Goal: Transaction & Acquisition: Purchase product/service

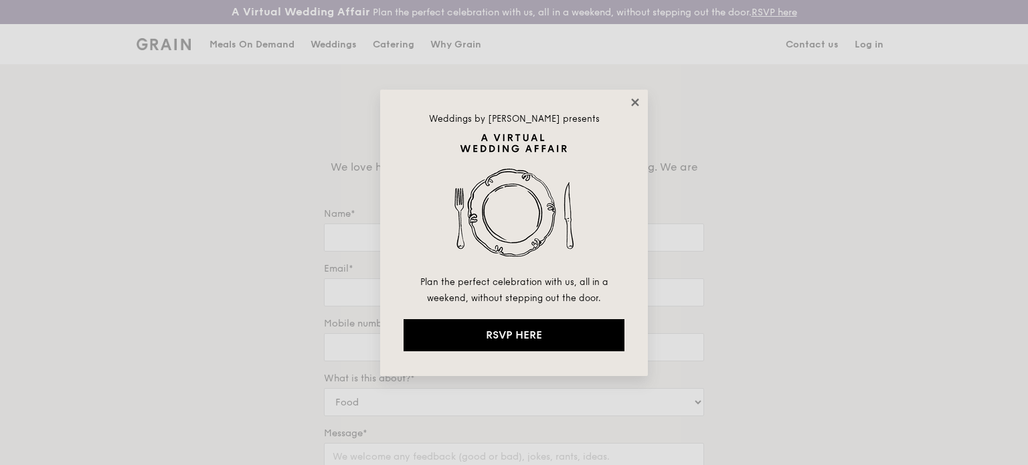
click at [635, 100] on icon at bounding box center [634, 101] width 7 height 7
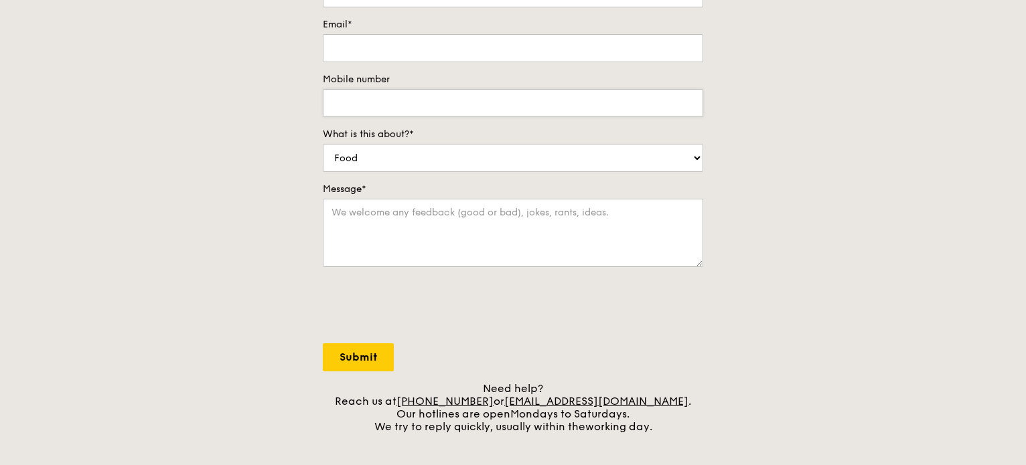
scroll to position [268, 0]
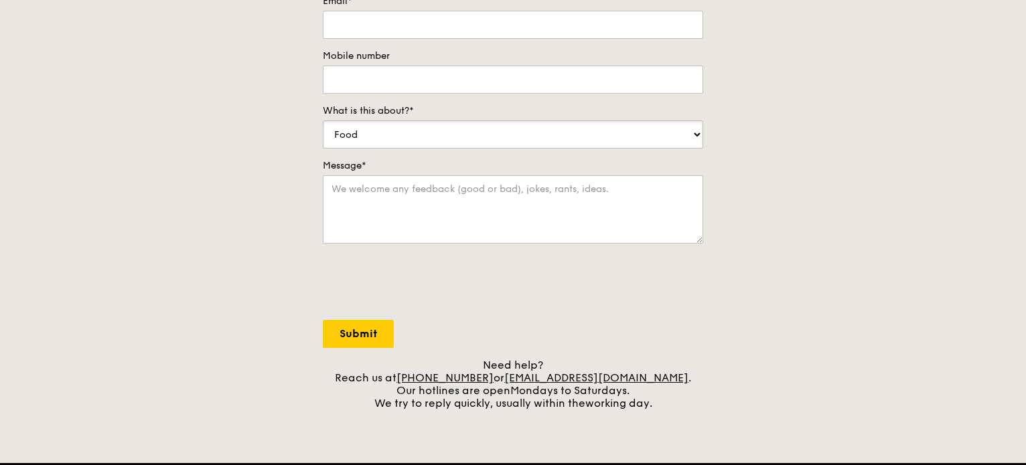
select select "Catering"
click at [287, 181] on div "Contact us We love hearing from our customers. Talk to us about anything. We ar…" at bounding box center [513, 130] width 1026 height 560
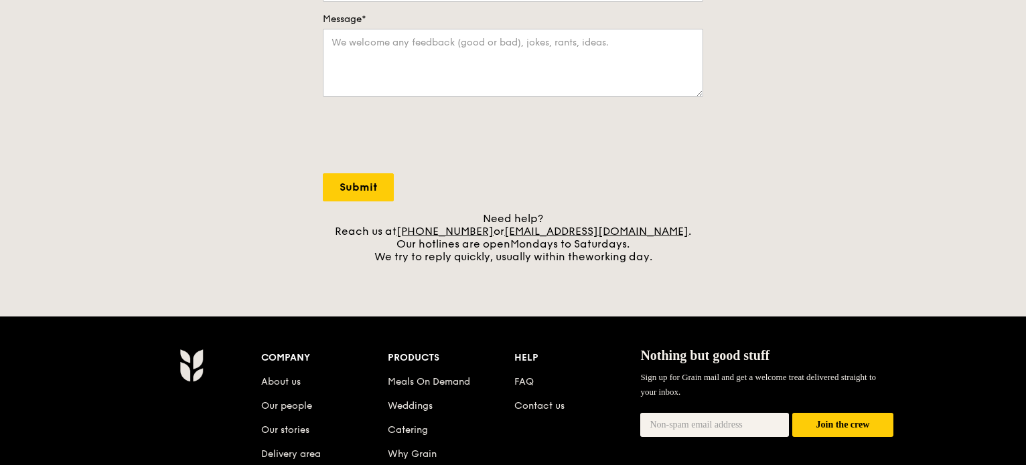
scroll to position [469, 0]
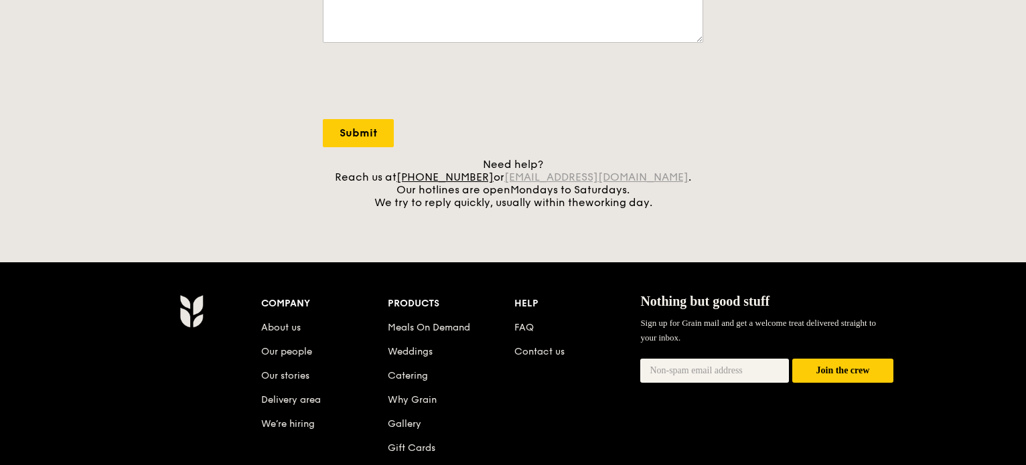
drag, startPoint x: 663, startPoint y: 175, endPoint x: 528, endPoint y: 178, distance: 135.3
click at [528, 178] on div "Need help? Reach us at +65 3163 5335 or concierge@grain.com.sg . Our hotlines a…" at bounding box center [513, 183] width 380 height 51
copy div "concierge@grain.com.sg ."
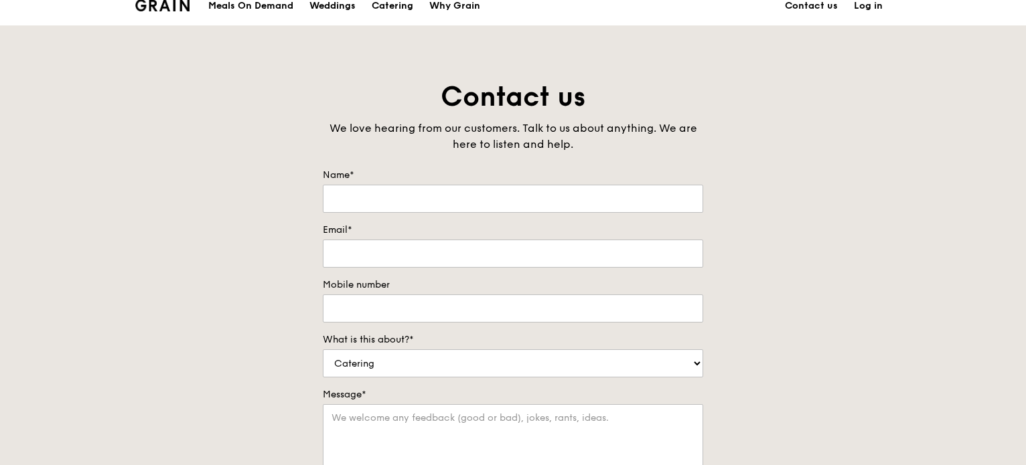
scroll to position [0, 0]
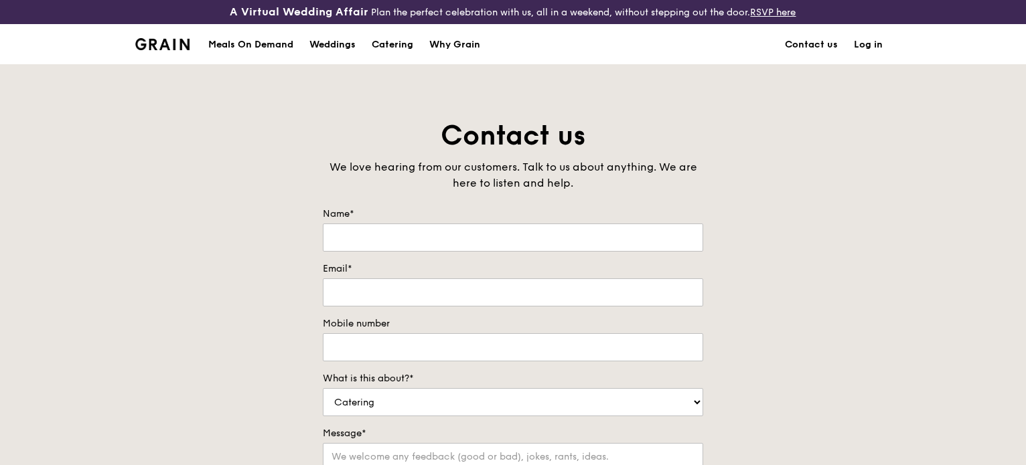
click at [218, 43] on div "Meals On Demand" at bounding box center [250, 45] width 85 height 40
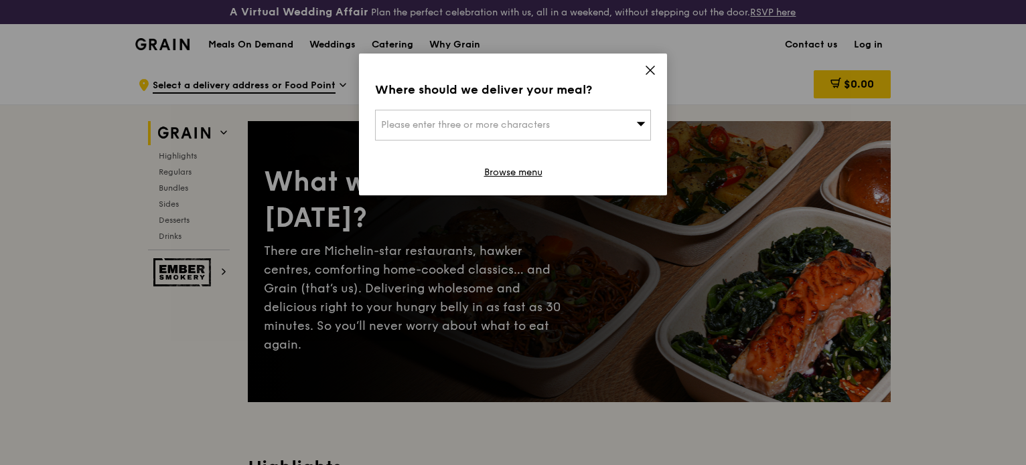
click at [648, 69] on icon at bounding box center [650, 70] width 12 height 12
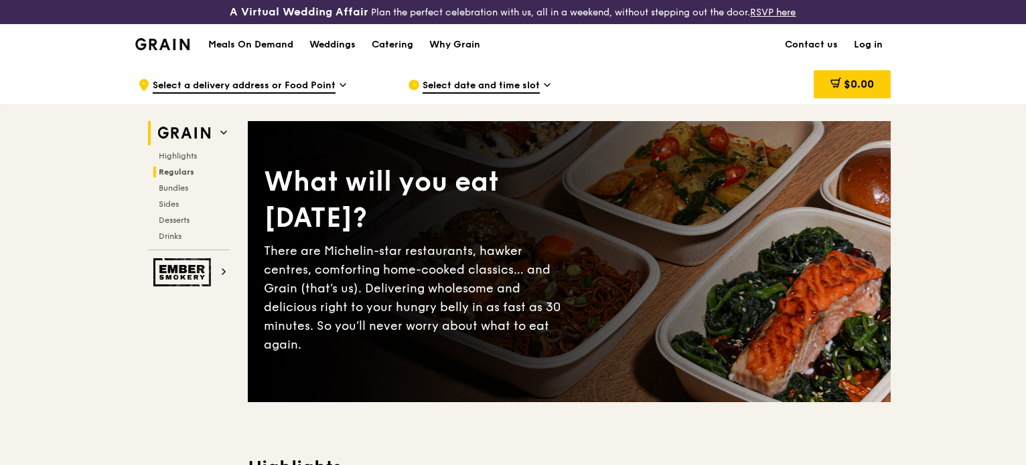
click at [179, 173] on span "Regulars" at bounding box center [176, 171] width 35 height 9
click at [382, 41] on div "Catering" at bounding box center [393, 45] width 42 height 40
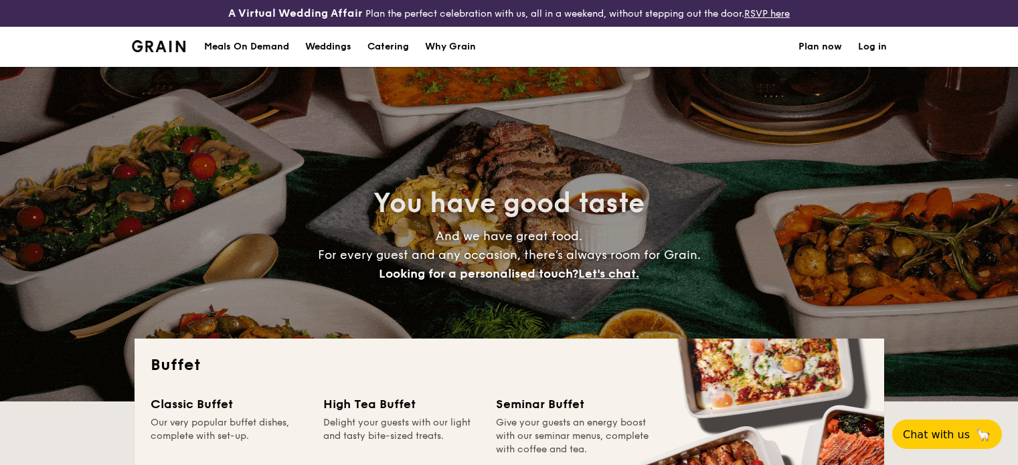
select select
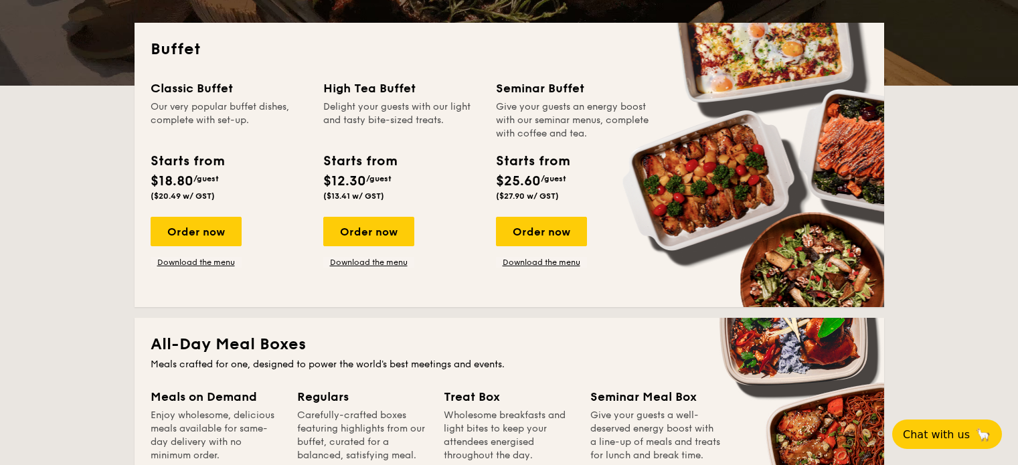
scroll to position [335, 0]
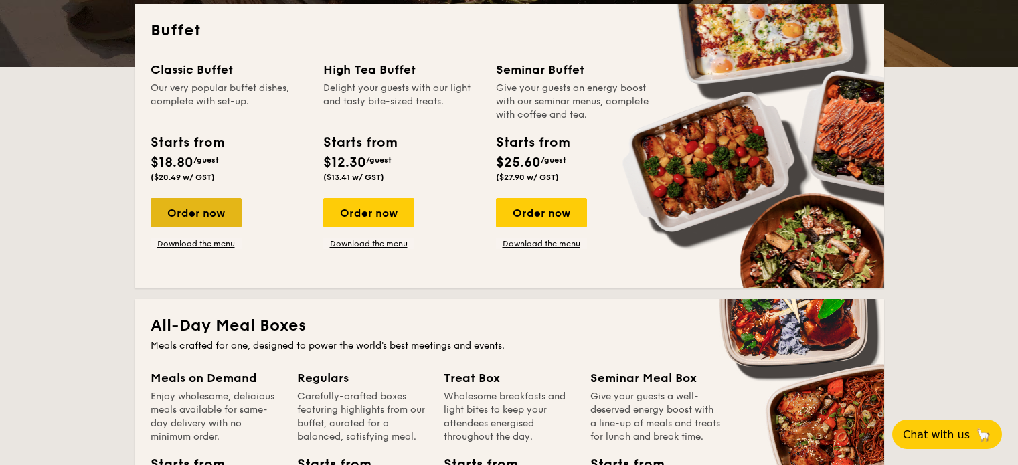
click at [198, 216] on div "Order now" at bounding box center [196, 212] width 91 height 29
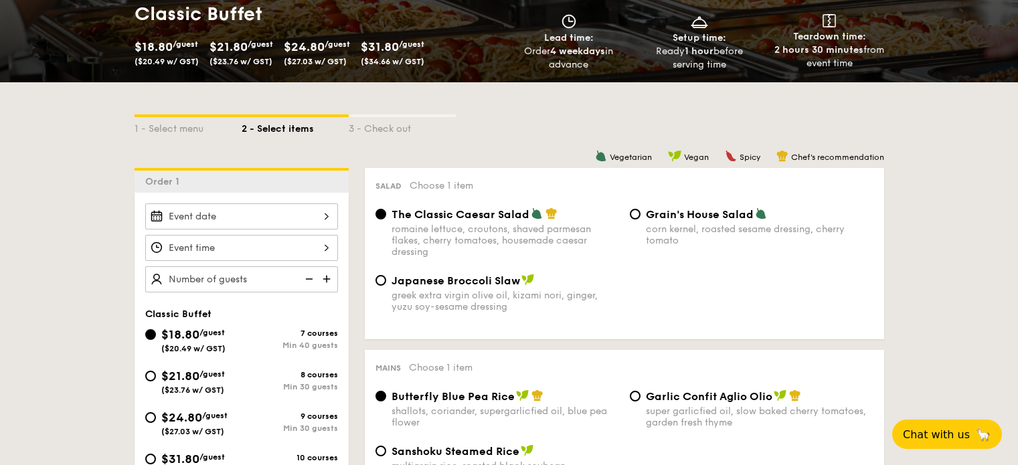
scroll to position [399, 0]
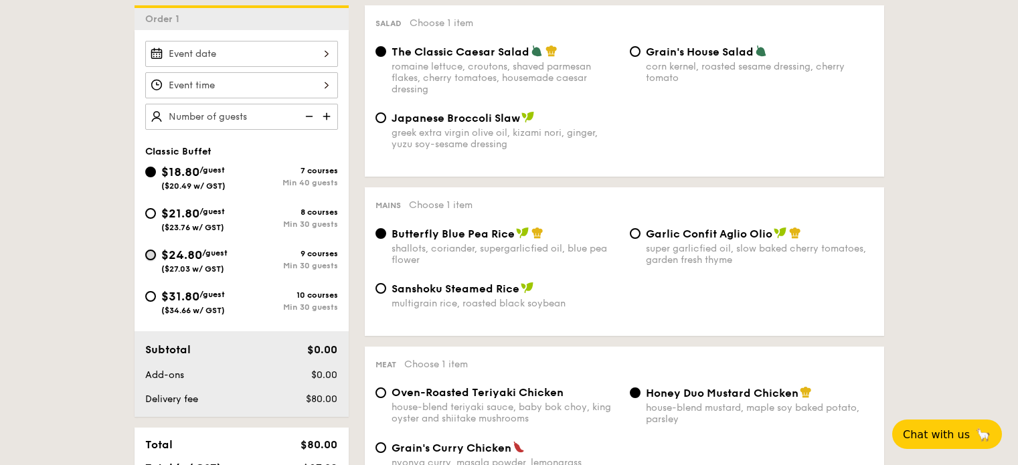
click at [149, 254] on input "$24.80 /guest ($27.03 w/ GST) 9 courses Min 30 guests" at bounding box center [150, 255] width 11 height 11
radio input "true"
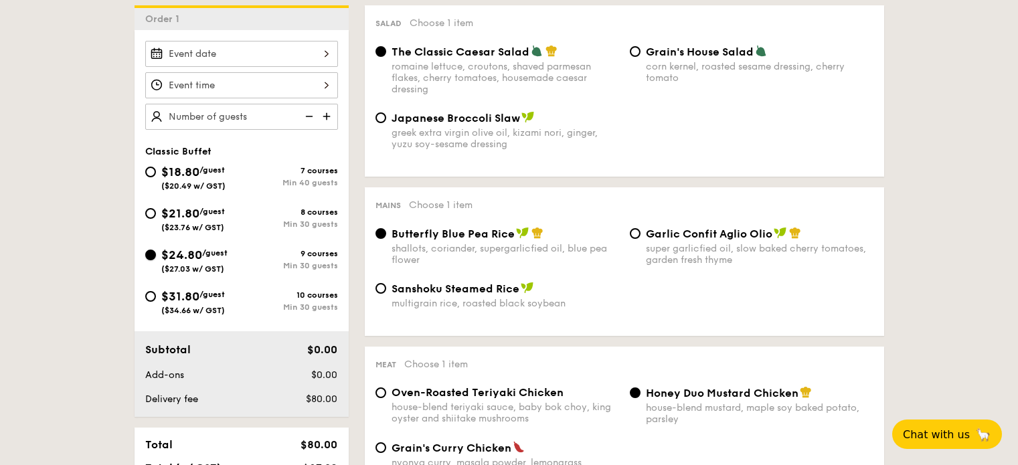
radio input "true"
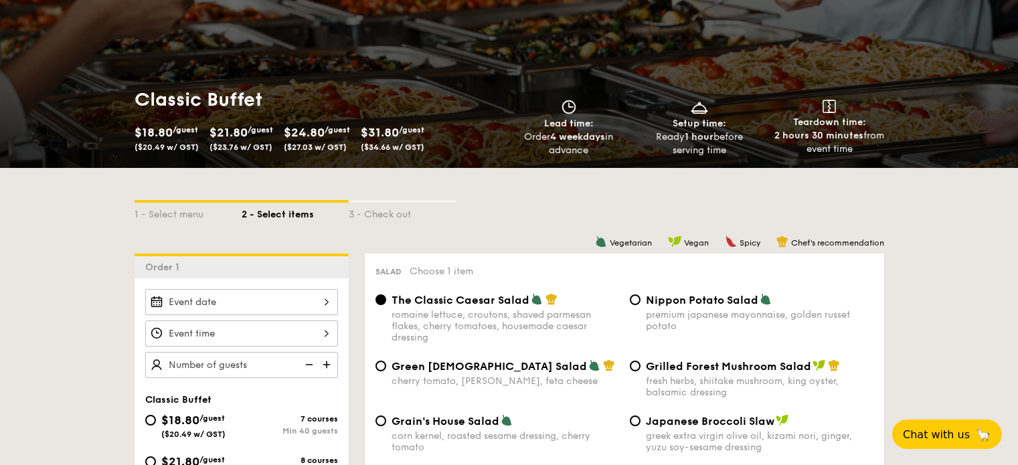
scroll to position [416, 0]
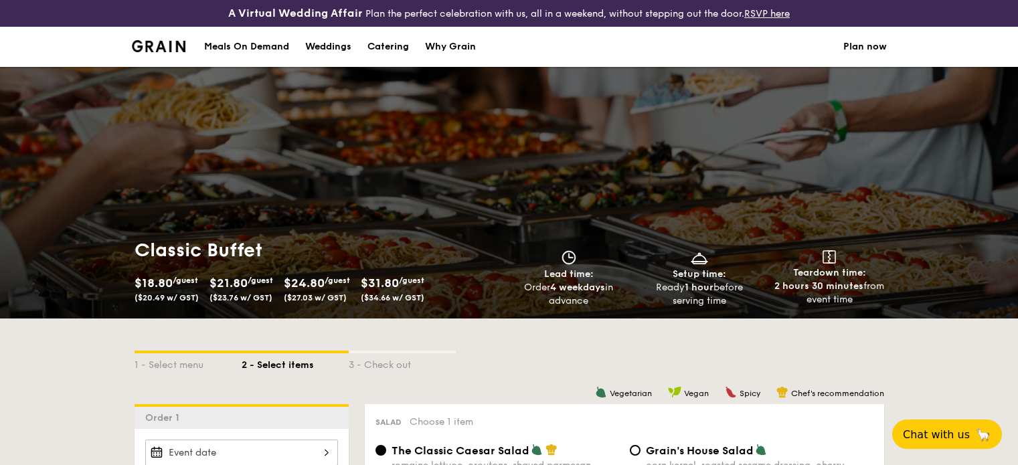
scroll to position [417, 0]
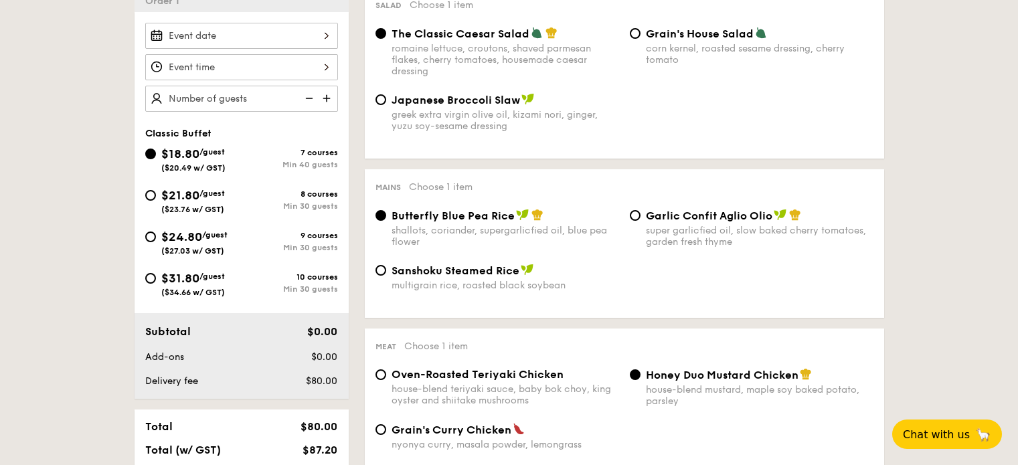
click at [193, 237] on span "$24.80" at bounding box center [181, 237] width 41 height 15
click at [156, 237] on input "$24.80 /guest ($27.03 w/ GST) 9 courses Min 30 guests" at bounding box center [150, 237] width 11 height 11
radio input "true"
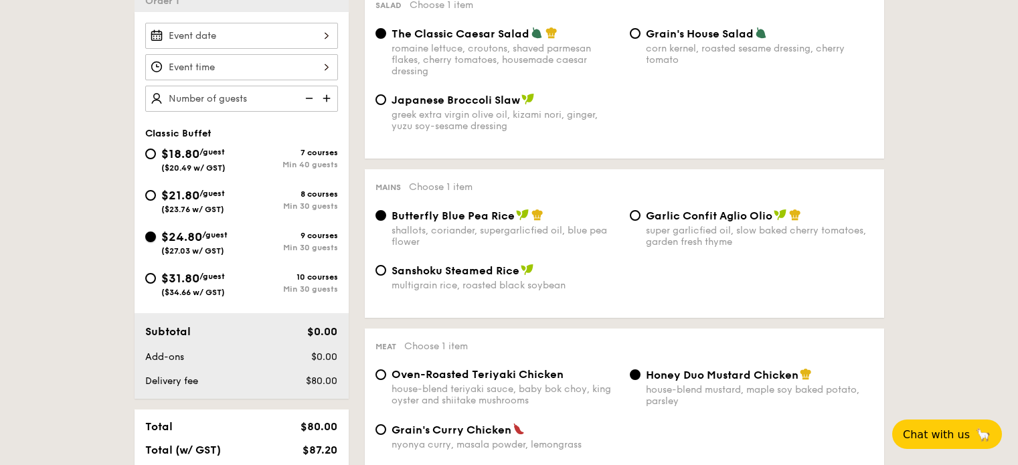
radio input "true"
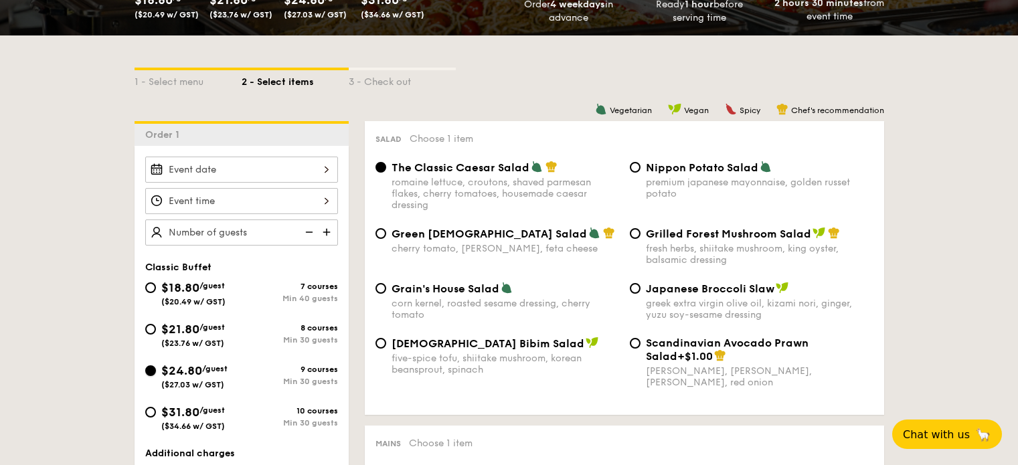
scroll to position [615, 0]
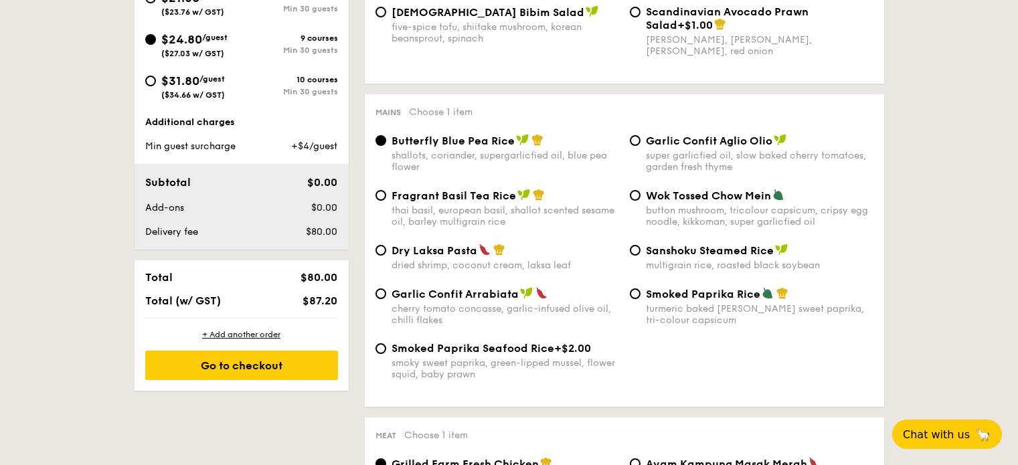
drag, startPoint x: 648, startPoint y: 250, endPoint x: 778, endPoint y: 250, distance: 129.9
click at [778, 249] on div "Sanshoku Steamed Rice" at bounding box center [760, 250] width 228 height 13
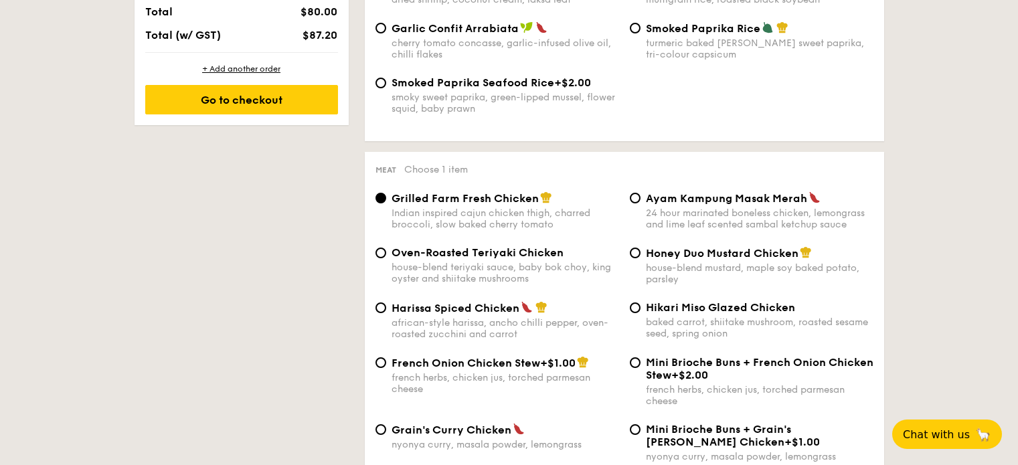
scroll to position [947, 0]
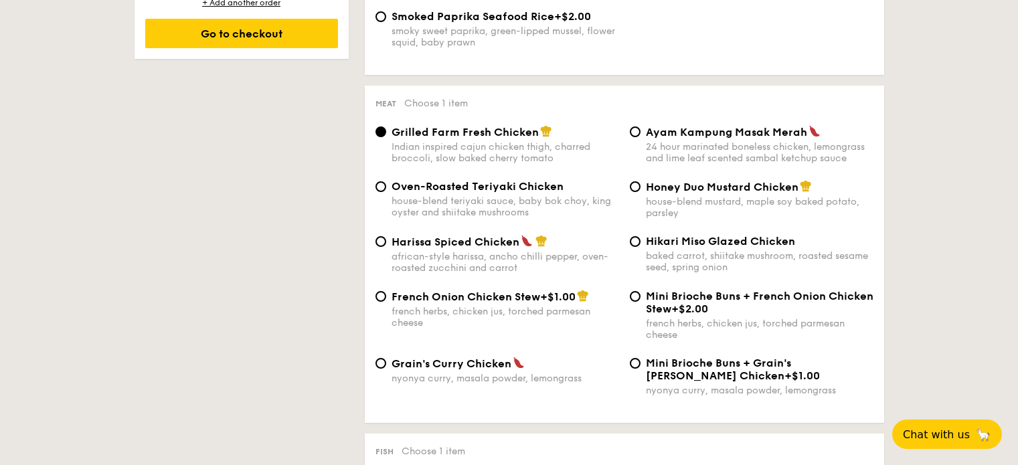
drag, startPoint x: 394, startPoint y: 362, endPoint x: 508, endPoint y: 366, distance: 114.6
click at [508, 366] on span "Grain's Curry Chicken" at bounding box center [452, 364] width 120 height 13
copy span "Sanshoku Steamed Rice"
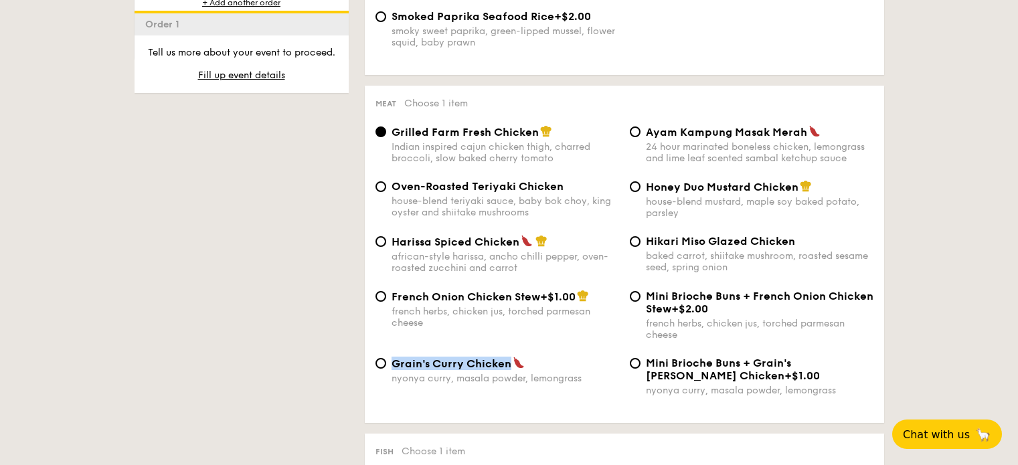
scroll to position [1345, 0]
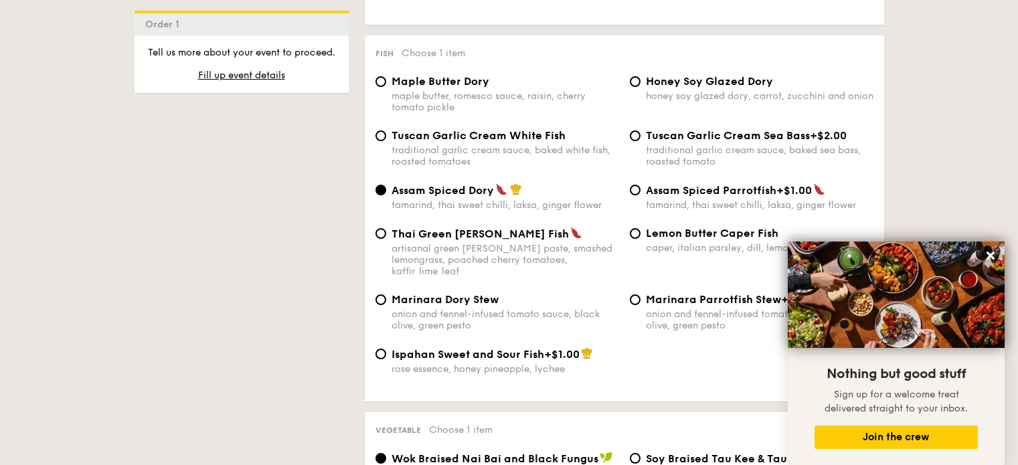
drag, startPoint x: 394, startPoint y: 78, endPoint x: 490, endPoint y: 86, distance: 96.7
click at [490, 85] on div "Maple Butter Dory" at bounding box center [506, 81] width 228 height 13
copy span "Grain's Curry Chicken"
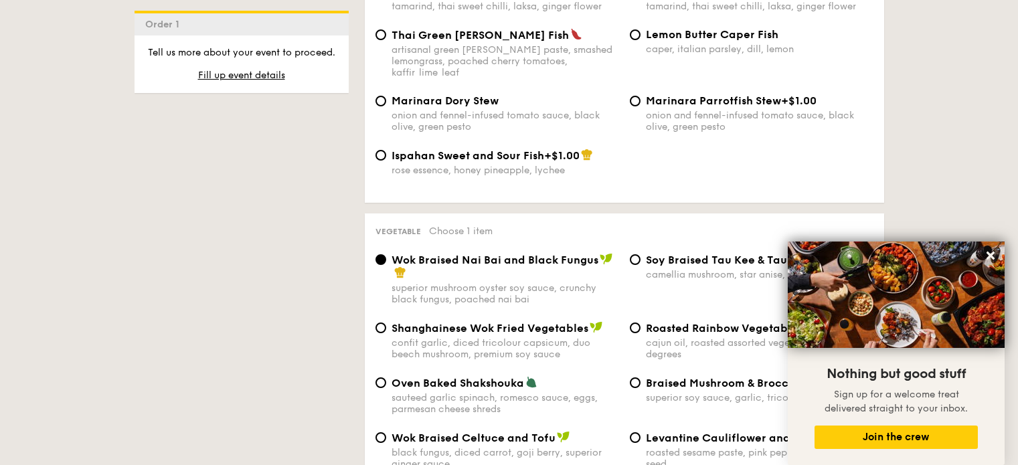
scroll to position [1610, 0]
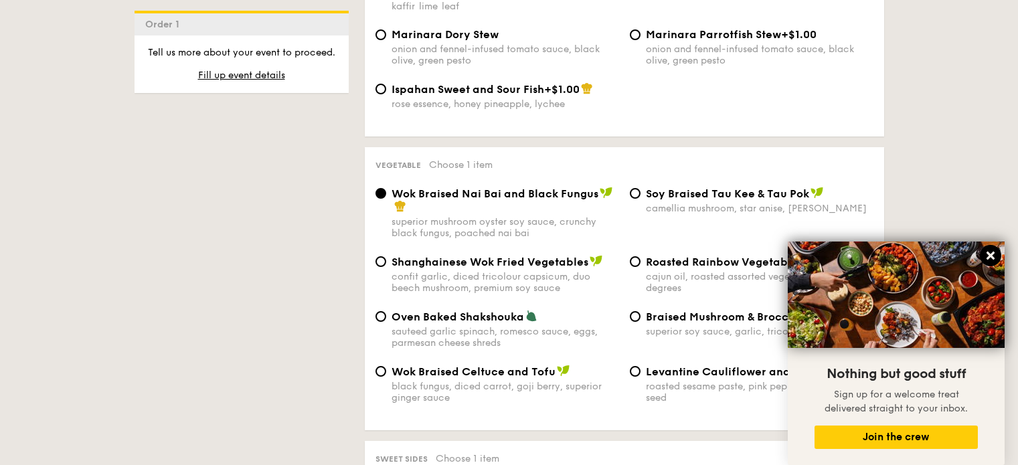
click at [985, 258] on icon at bounding box center [991, 256] width 12 height 12
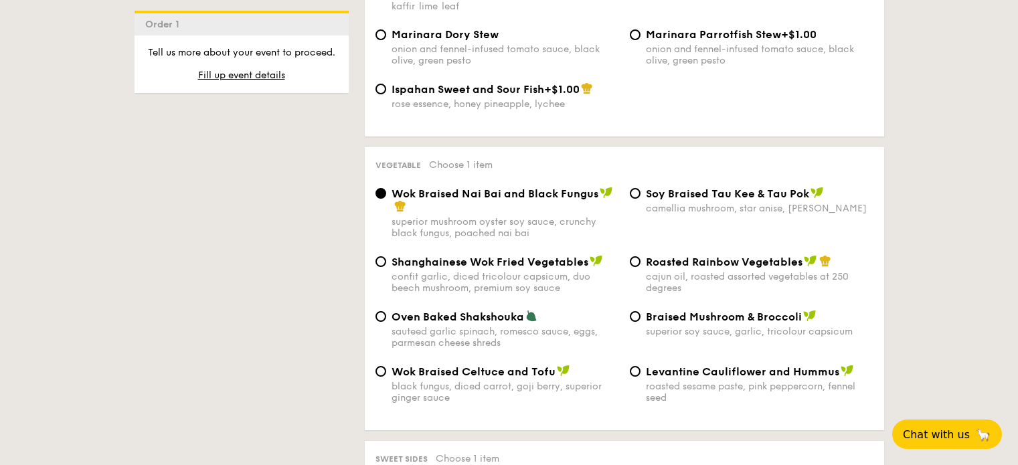
drag, startPoint x: 649, startPoint y: 301, endPoint x: 801, endPoint y: 309, distance: 152.2
click at [801, 310] on div "Braised Mushroom & Broccoli" at bounding box center [760, 316] width 228 height 13
copy span "Maple Butter Dory"
drag, startPoint x: 647, startPoint y: 303, endPoint x: 800, endPoint y: 303, distance: 152.6
click at [800, 310] on div "Braised Mushroom & Broccoli" at bounding box center [760, 316] width 228 height 13
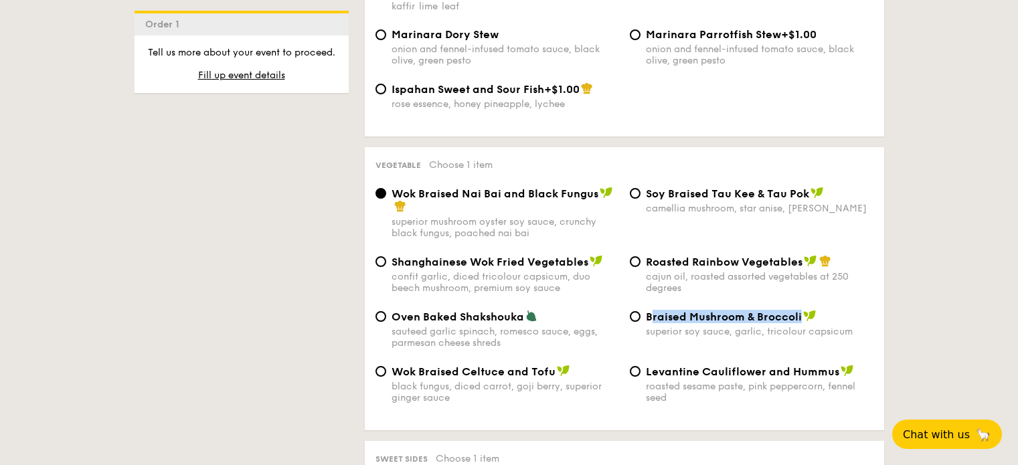
copy span "raised Mushroom & Broccoli"
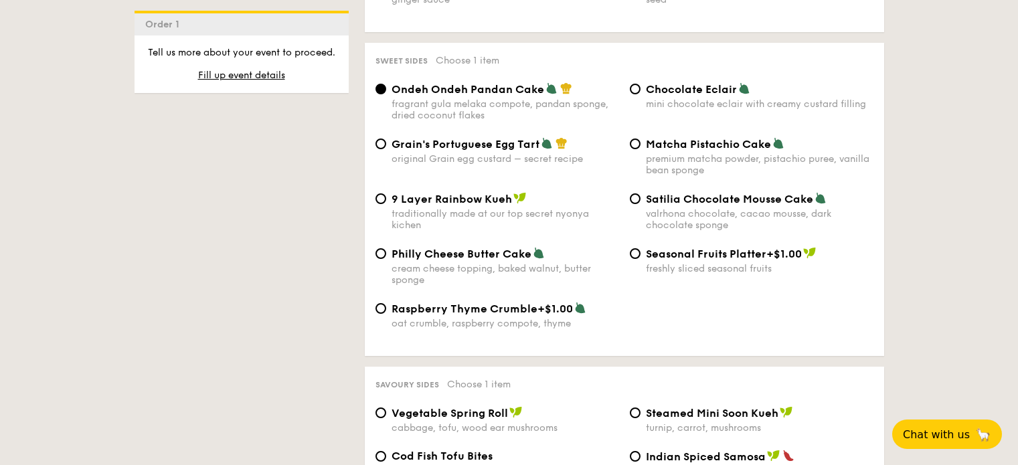
scroll to position [1942, 0]
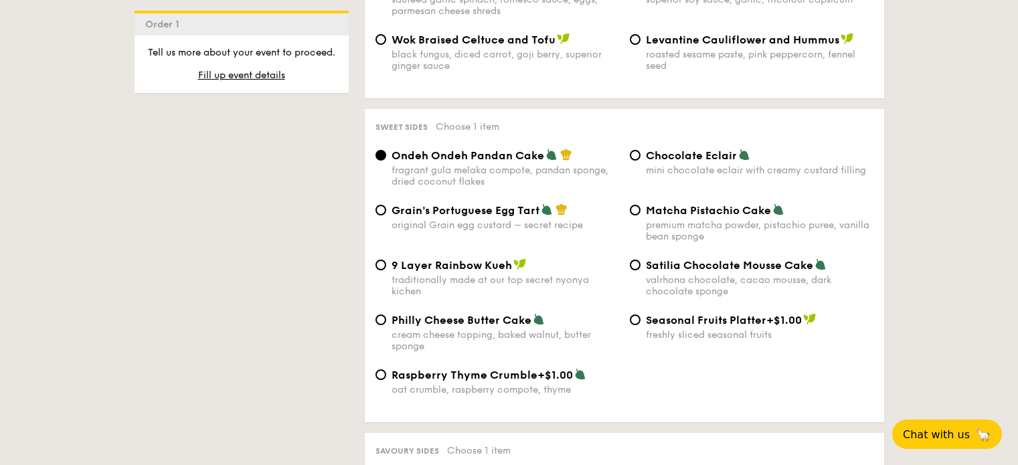
drag, startPoint x: 392, startPoint y: 198, endPoint x: 538, endPoint y: 200, distance: 146.0
click at [538, 204] on div "Grain's Portuguese Egg Tart" at bounding box center [506, 210] width 228 height 13
copy span "Braised Mushroom & Broccoli"
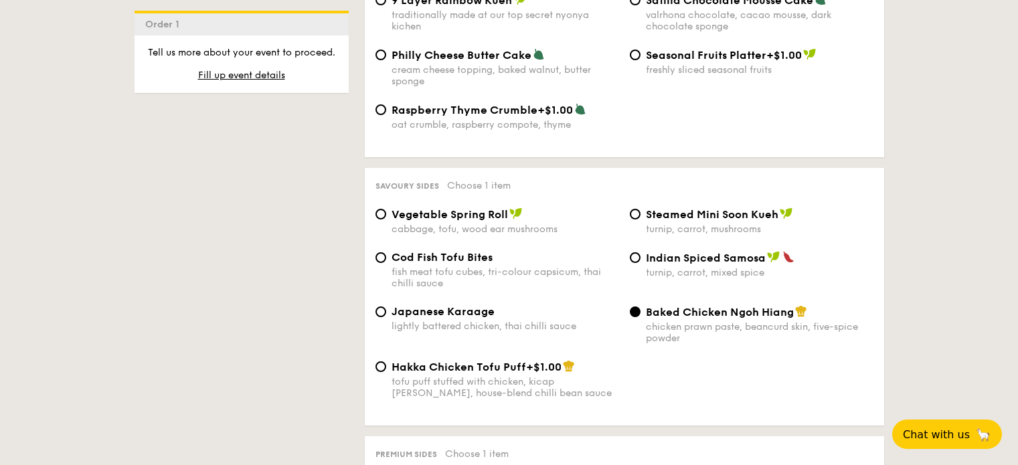
drag, startPoint x: 649, startPoint y: 202, endPoint x: 739, endPoint y: 202, distance: 89.7
click at [744, 208] on span "Steamed Mini Soon Kueh" at bounding box center [712, 214] width 133 height 13
drag, startPoint x: 648, startPoint y: 202, endPoint x: 777, endPoint y: 204, distance: 129.2
click at [777, 208] on div "Steamed Mini Soon Kueh" at bounding box center [760, 214] width 228 height 13
copy span "teamed Mini Soo"
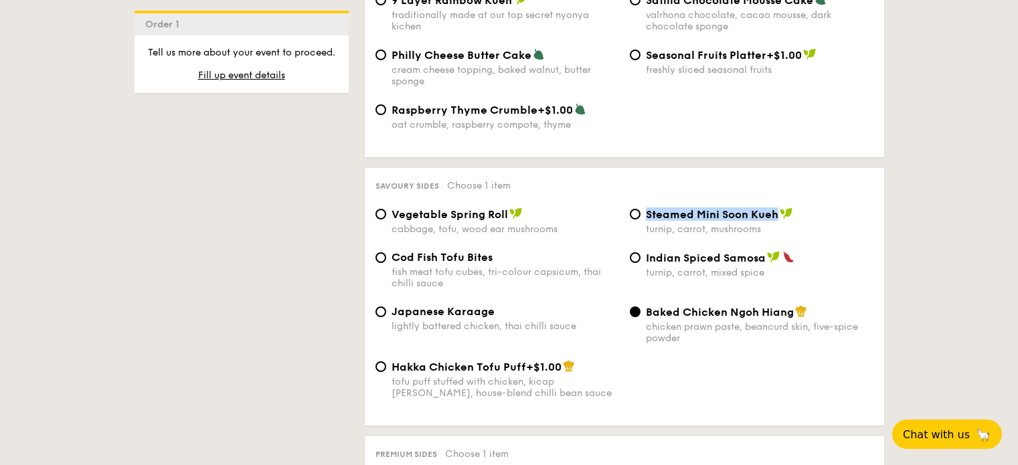
scroll to position [2472, 0]
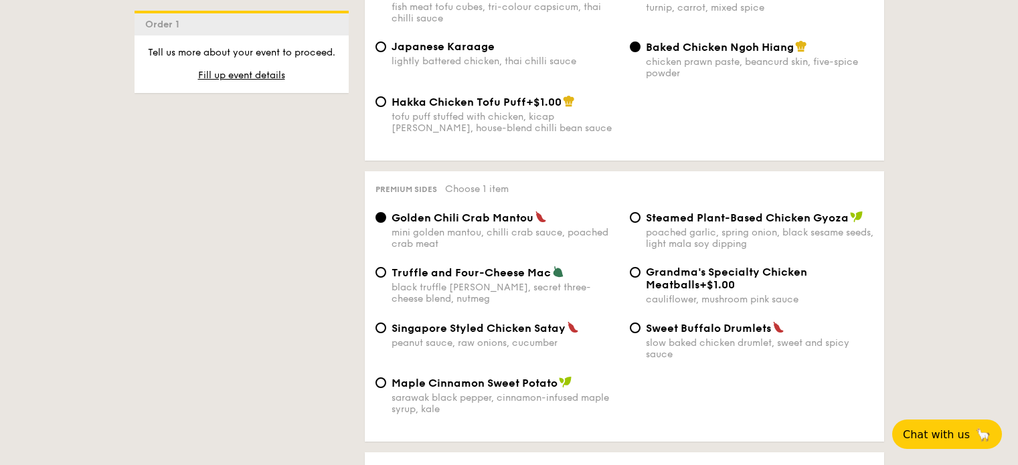
drag, startPoint x: 394, startPoint y: 207, endPoint x: 528, endPoint y: 211, distance: 134.6
click at [528, 212] on span "Golden Chili Crab Mantou" at bounding box center [463, 218] width 142 height 13
copy span "Golden Chili Crab Mantou"
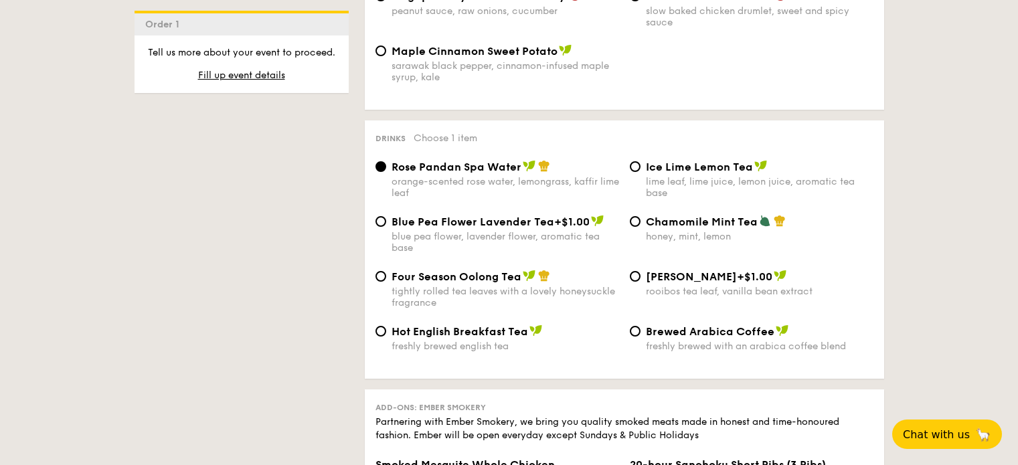
drag, startPoint x: 645, startPoint y: 151, endPoint x: 753, endPoint y: 159, distance: 107.4
click at [753, 160] on div "Ice Lime Lemon Tea" at bounding box center [760, 166] width 228 height 13
copy span "Golden Chili Crab Mantou"
drag, startPoint x: 394, startPoint y: 152, endPoint x: 521, endPoint y: 153, distance: 127.2
click at [521, 160] on div "Rose Pandan Spa Water" at bounding box center [506, 166] width 228 height 13
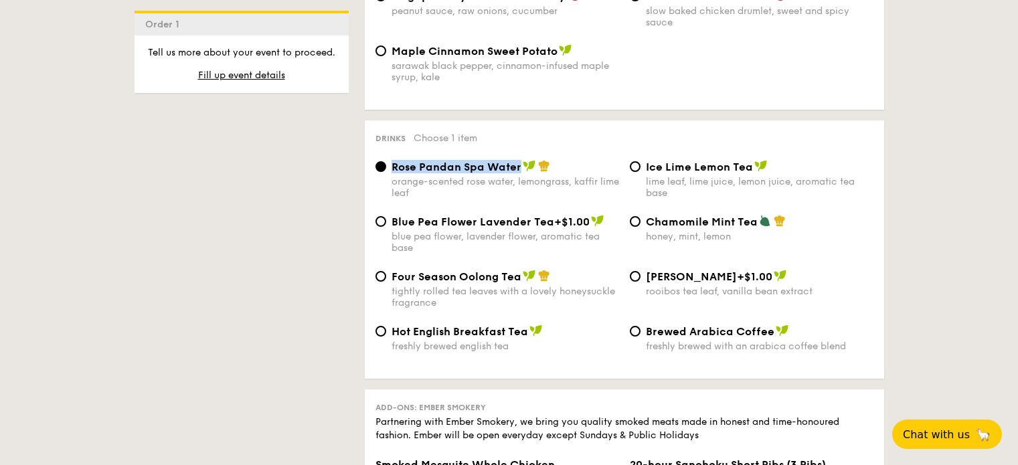
copy span "Rose Pandan Spa Water"
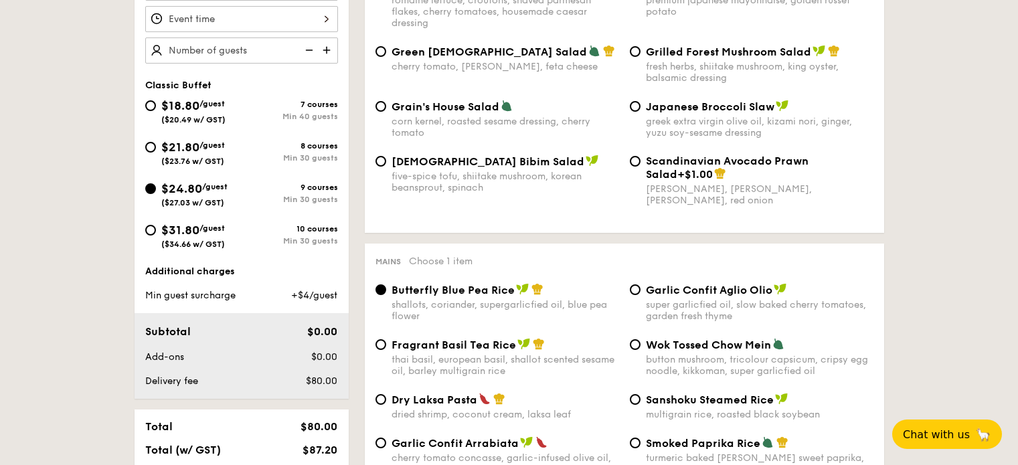
scroll to position [416, 0]
